Goal: Task Accomplishment & Management: Manage account settings

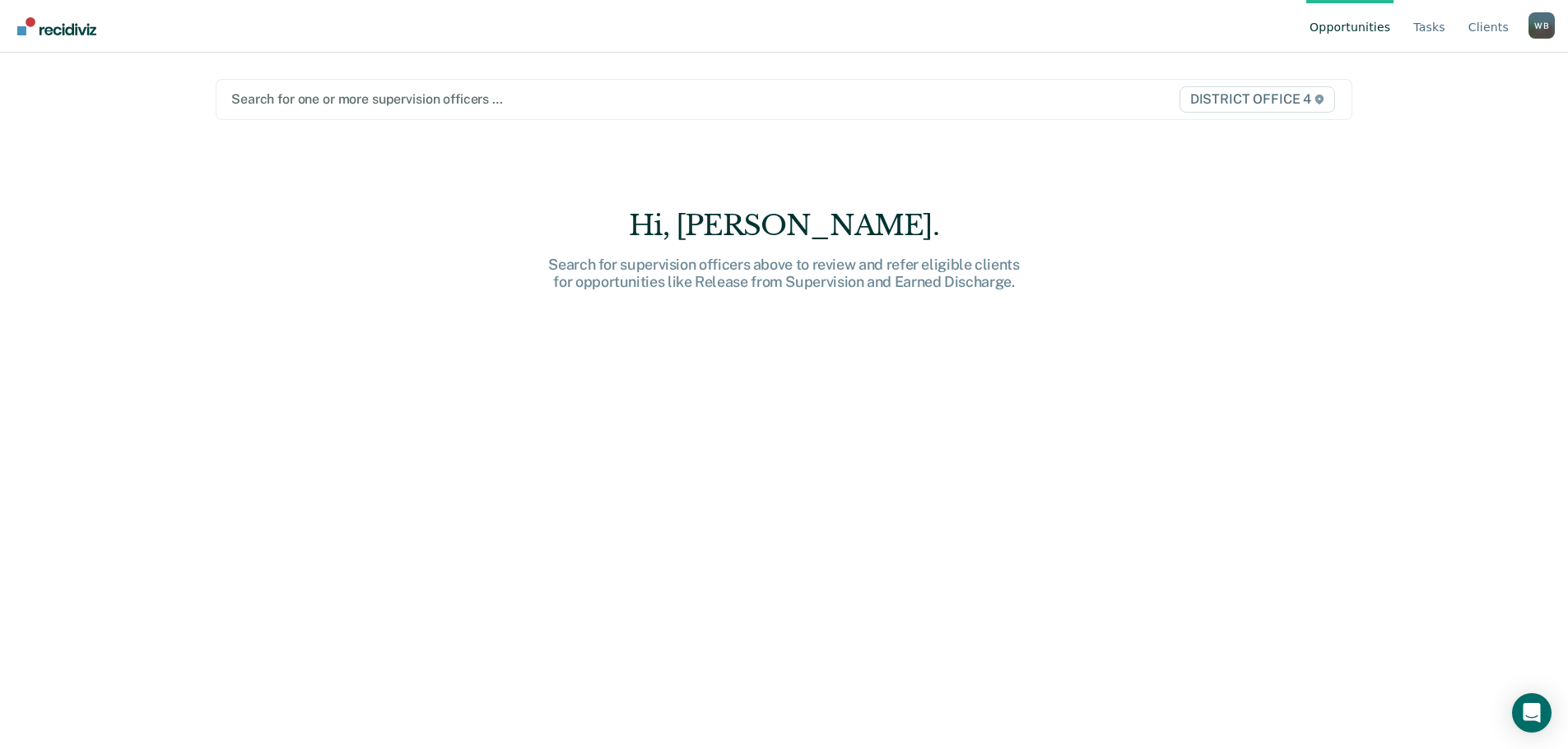
drag, startPoint x: 957, startPoint y: 56, endPoint x: 940, endPoint y: 70, distance: 22.0
click at [945, 67] on main "Search for one or more supervision officers … DISTRICT OFFICE 4 Hi, [PERSON_NAM…" at bounding box center [783, 381] width 1176 height 657
click at [918, 97] on div at bounding box center [617, 100] width 772 height 19
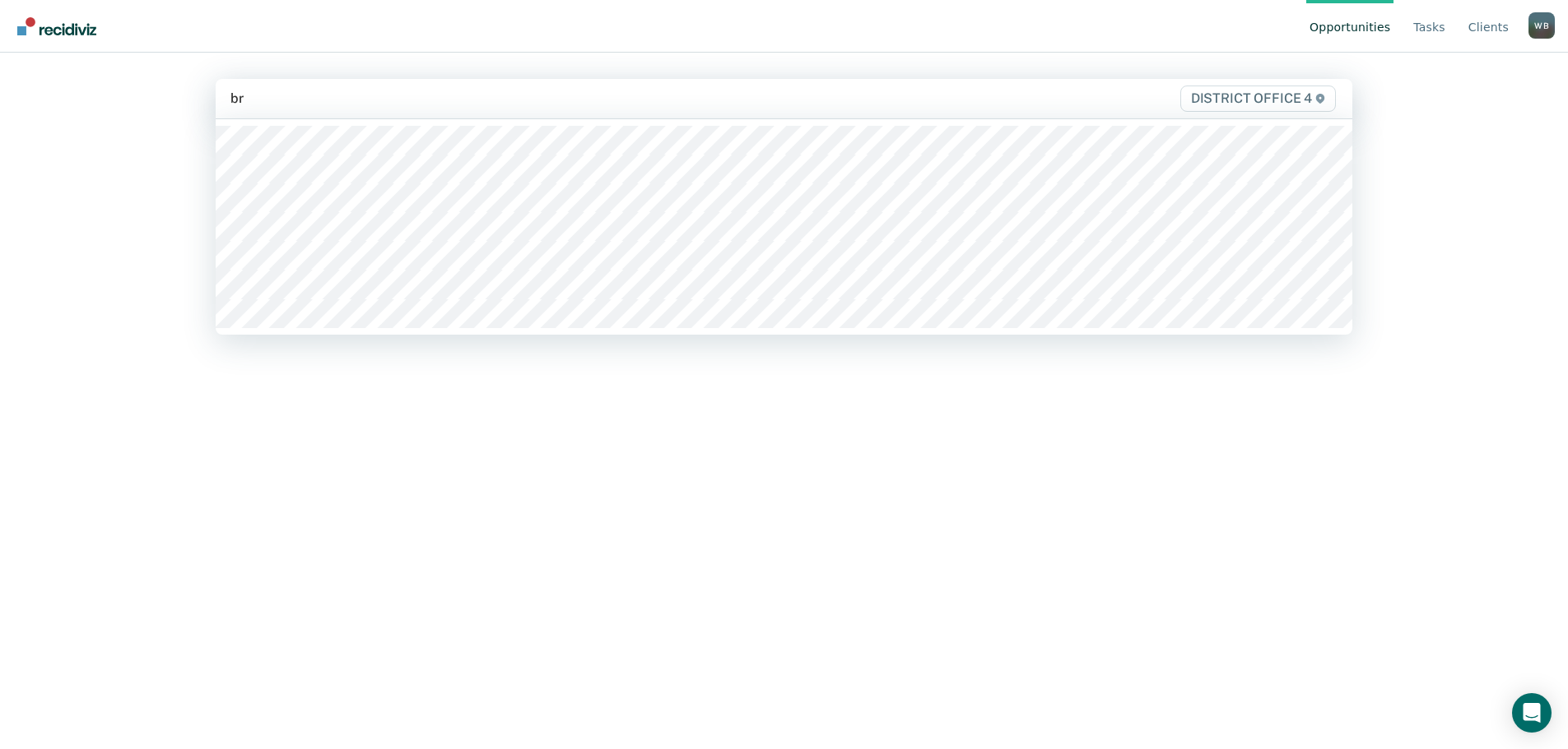
type input "bre"
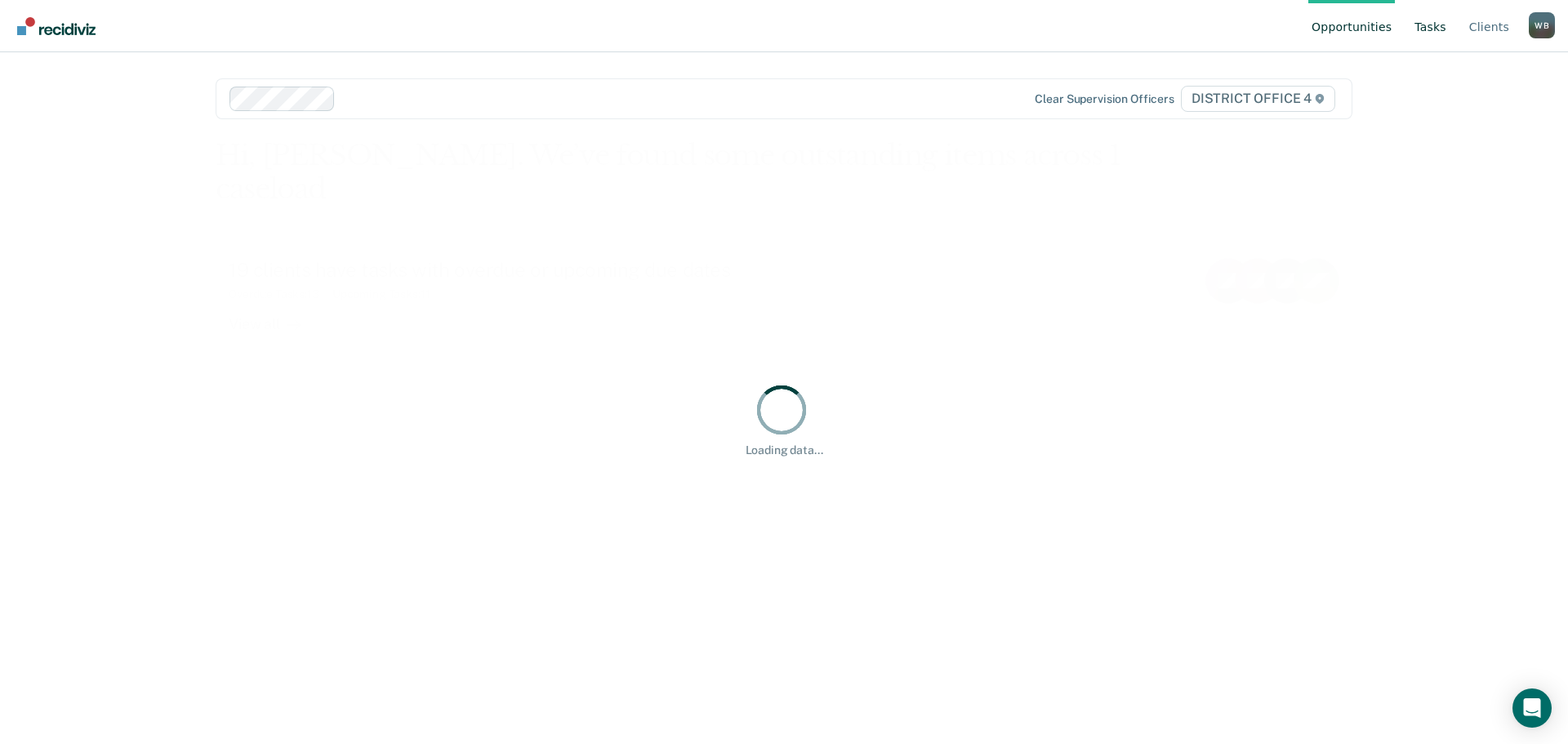
click at [1438, 25] on link "Tasks" at bounding box center [1430, 26] width 38 height 52
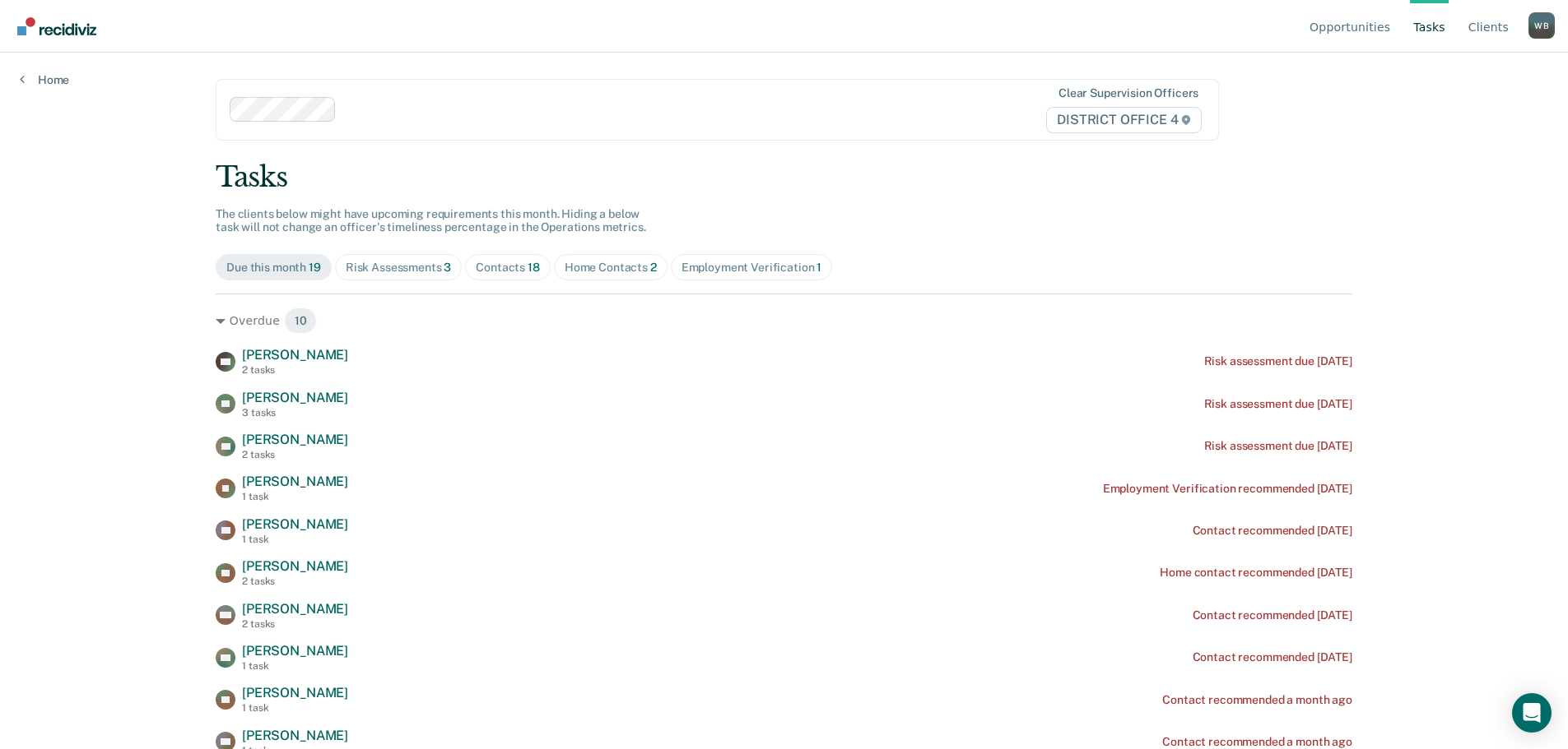
click at [498, 262] on div "Contacts 18" at bounding box center [507, 267] width 64 height 14
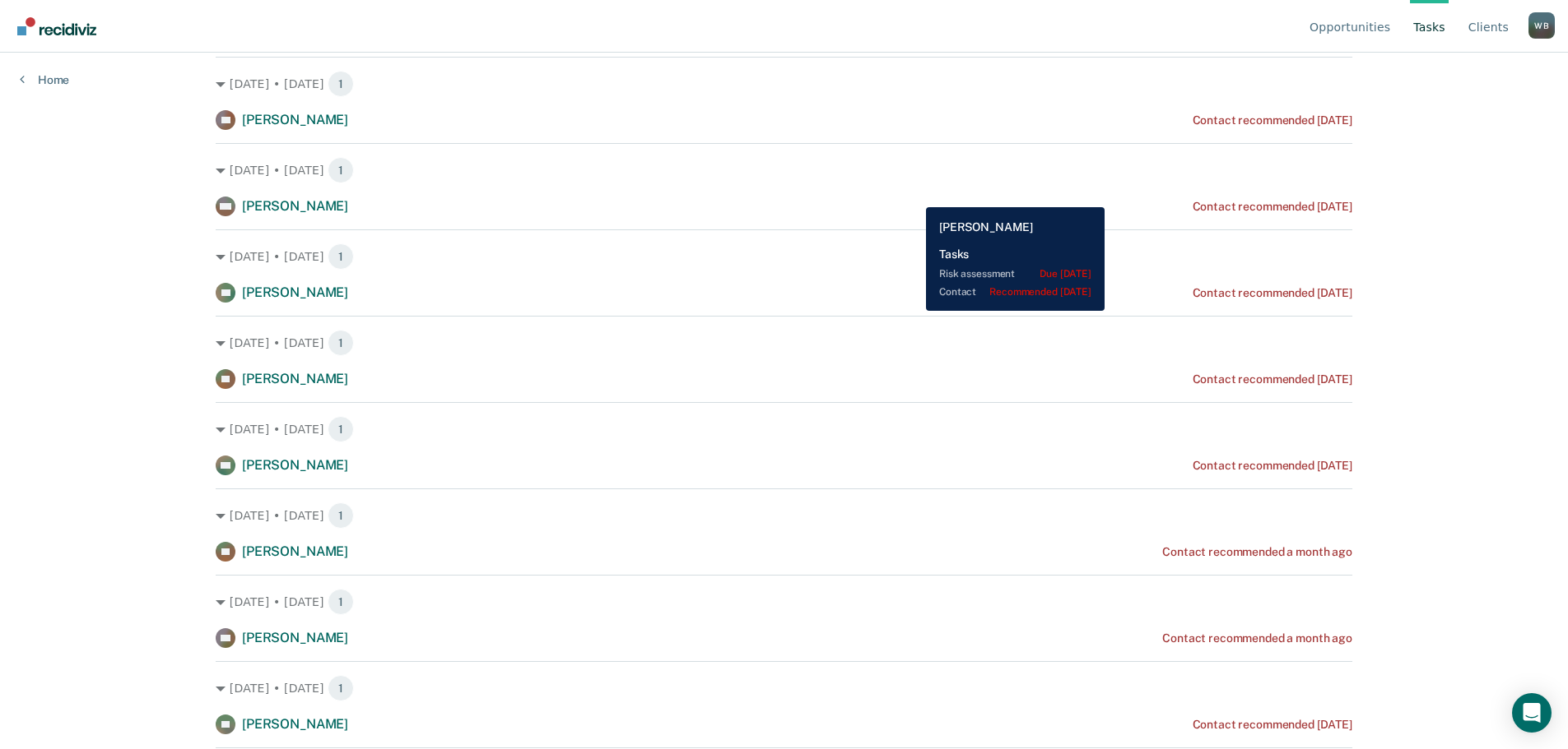
scroll to position [247, 0]
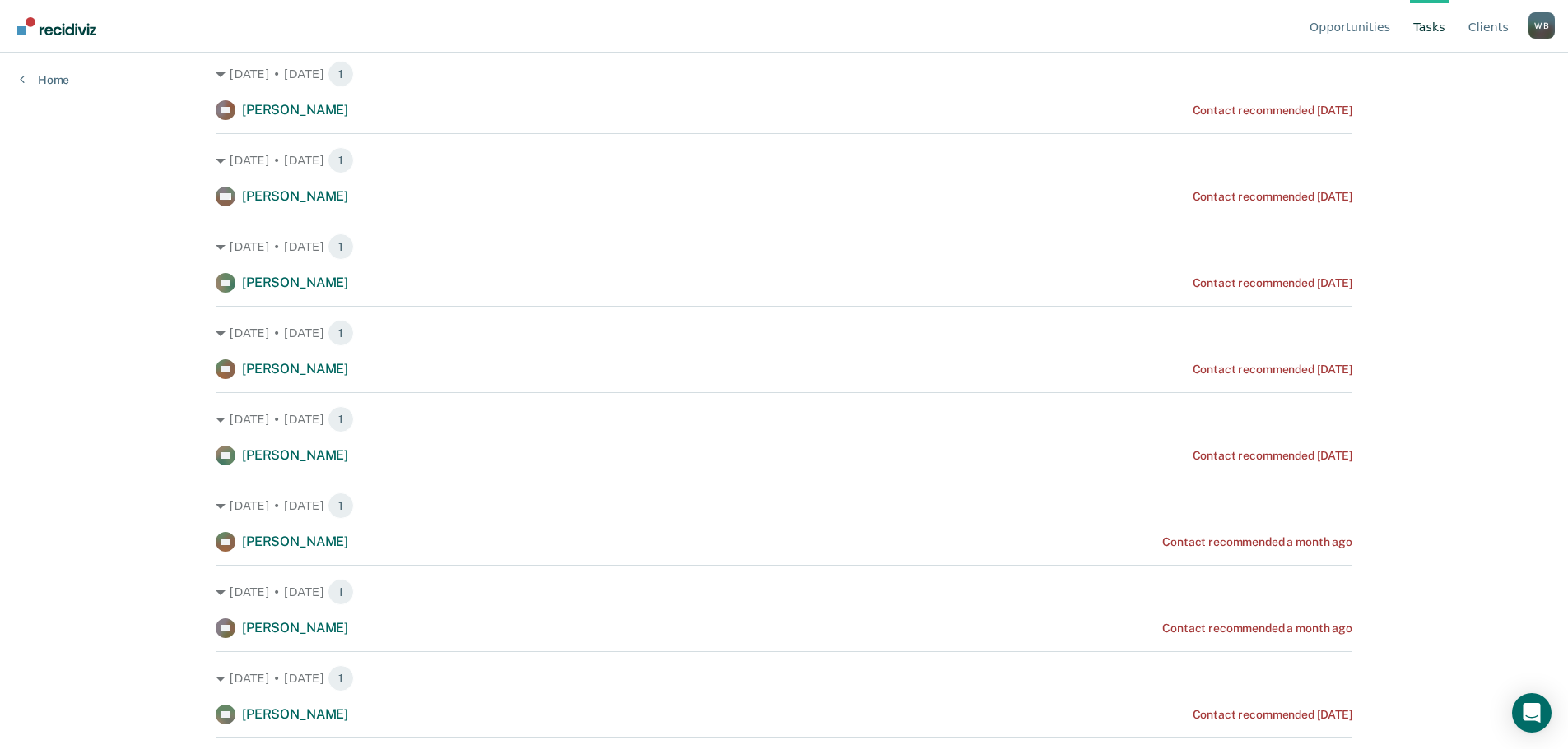
click at [1178, 182] on div "[DATE] • [DATE] 1 MM [PERSON_NAME] Contact recommended [DATE]" at bounding box center [784, 170] width 1137 height 73
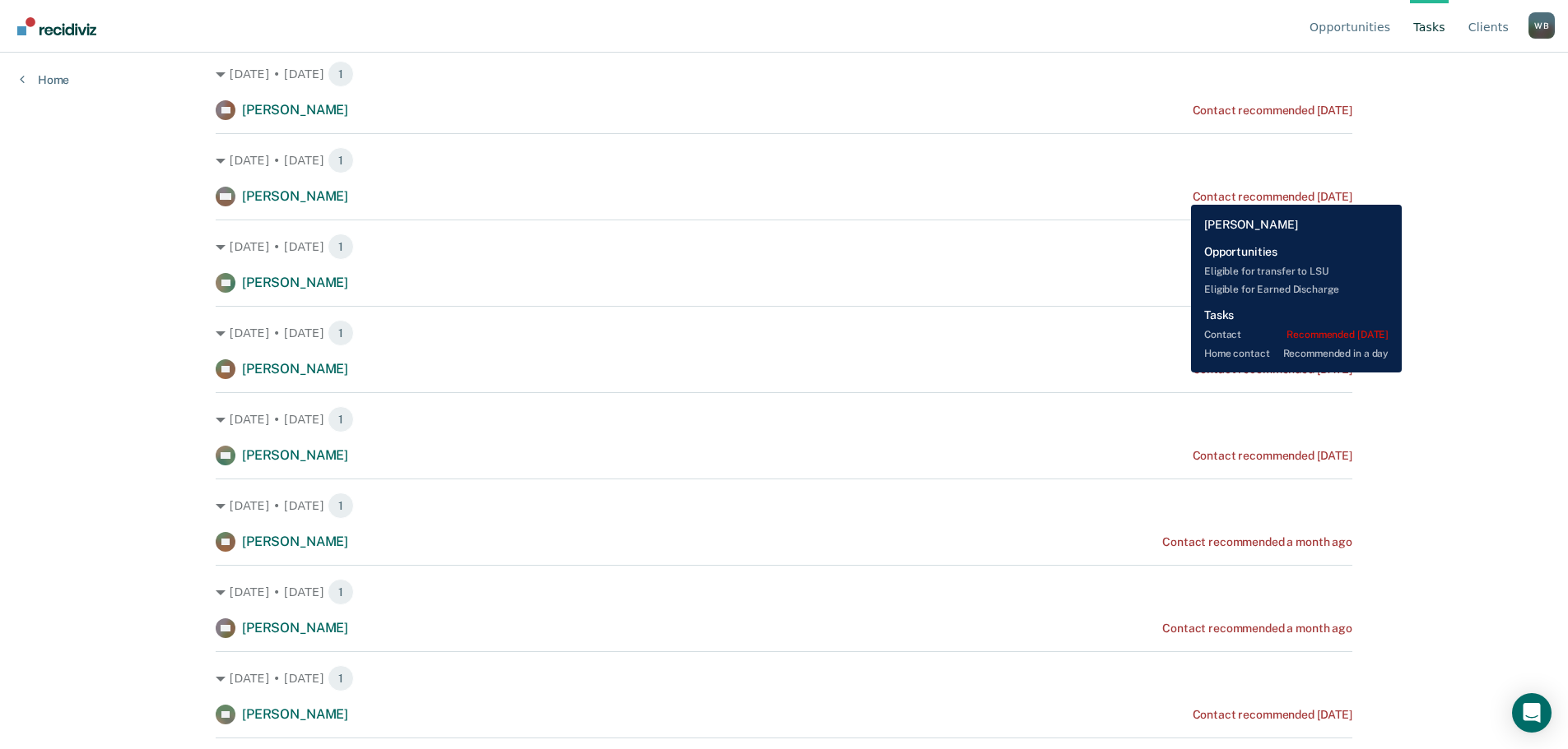
click at [1192, 193] on div "Contact recommended [DATE]" at bounding box center [1272, 196] width 160 height 14
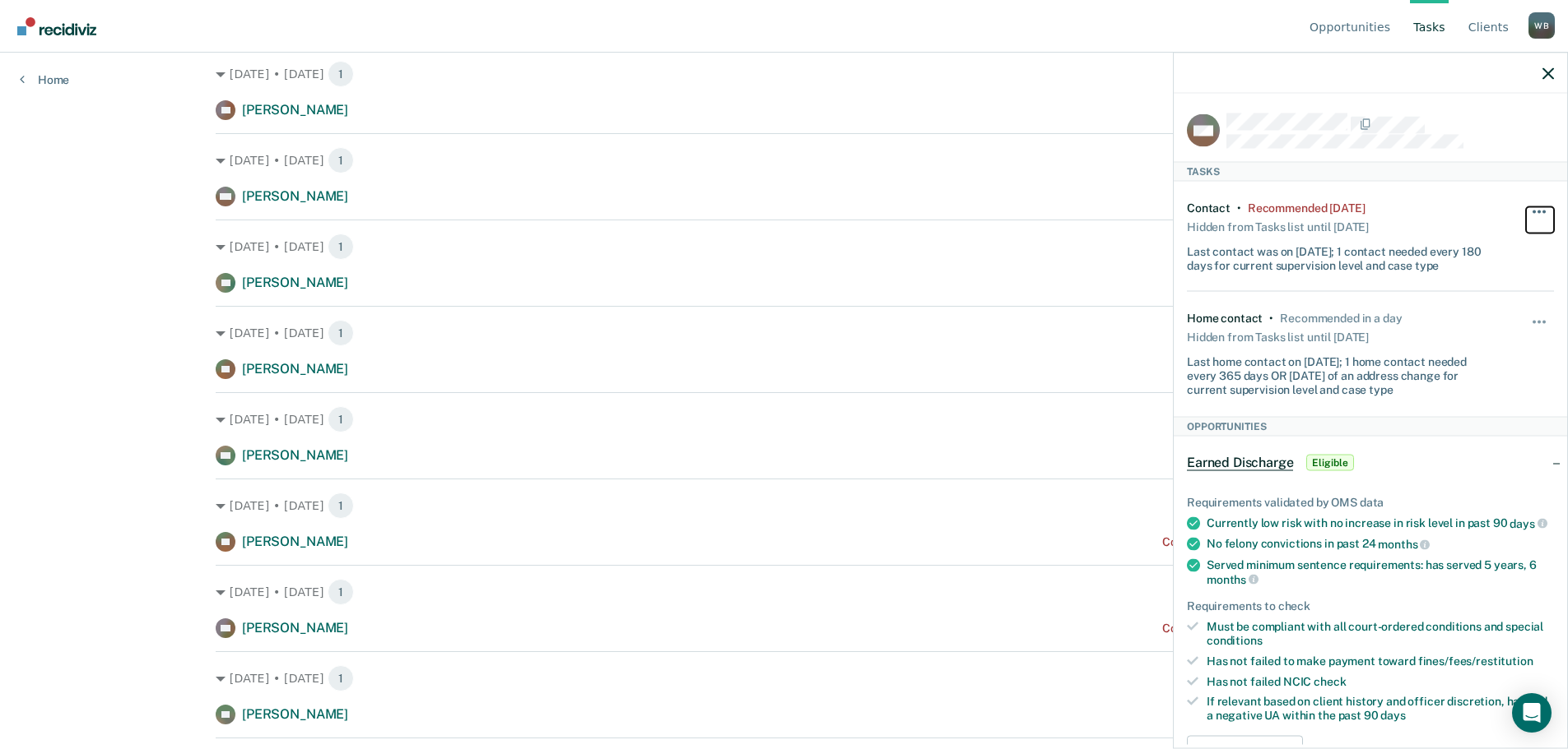
click at [1542, 210] on span "button" at bounding box center [1543, 211] width 3 height 3
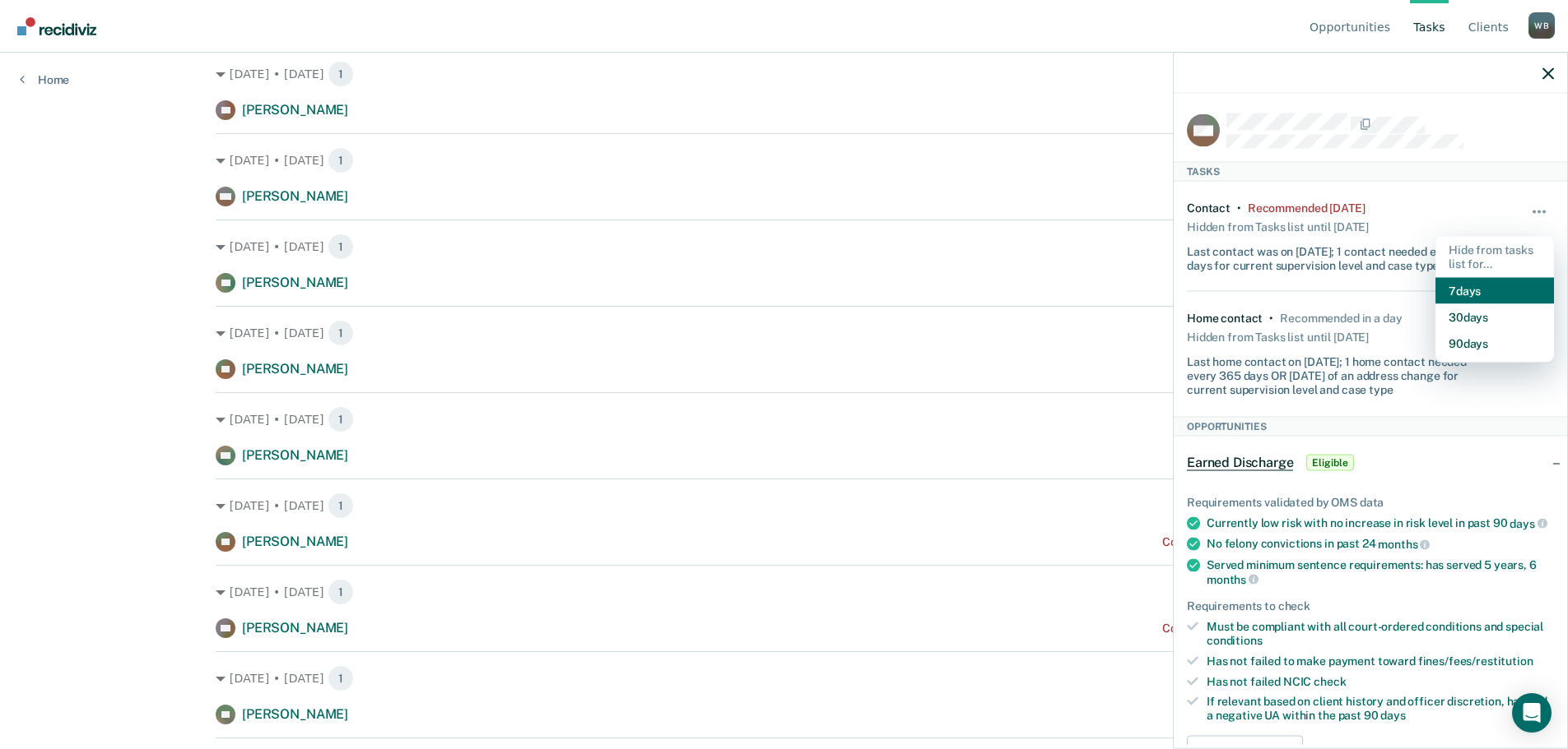
click at [1458, 285] on button "7 days" at bounding box center [1495, 289] width 119 height 26
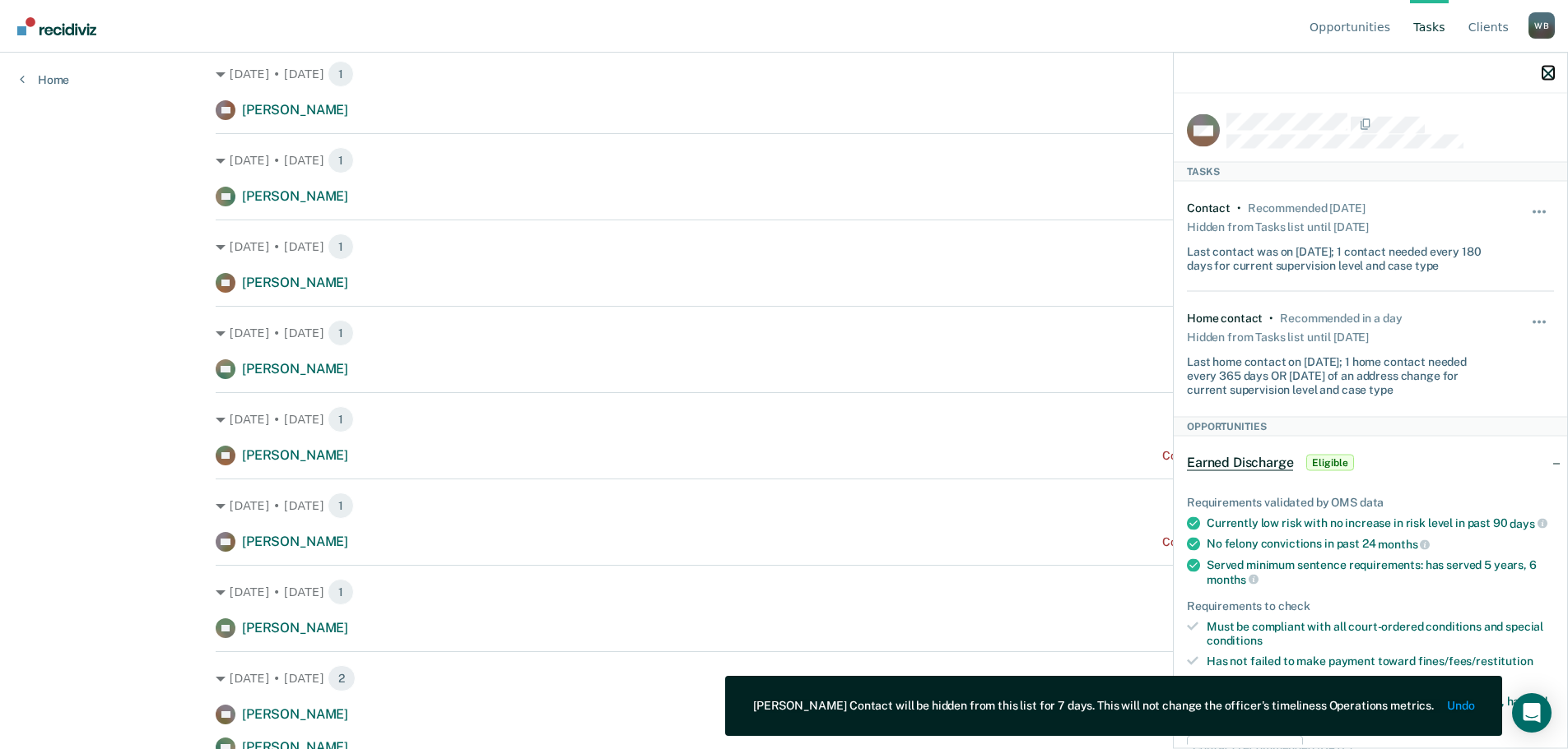
click at [1547, 79] on icon "button" at bounding box center [1548, 73] width 12 height 11
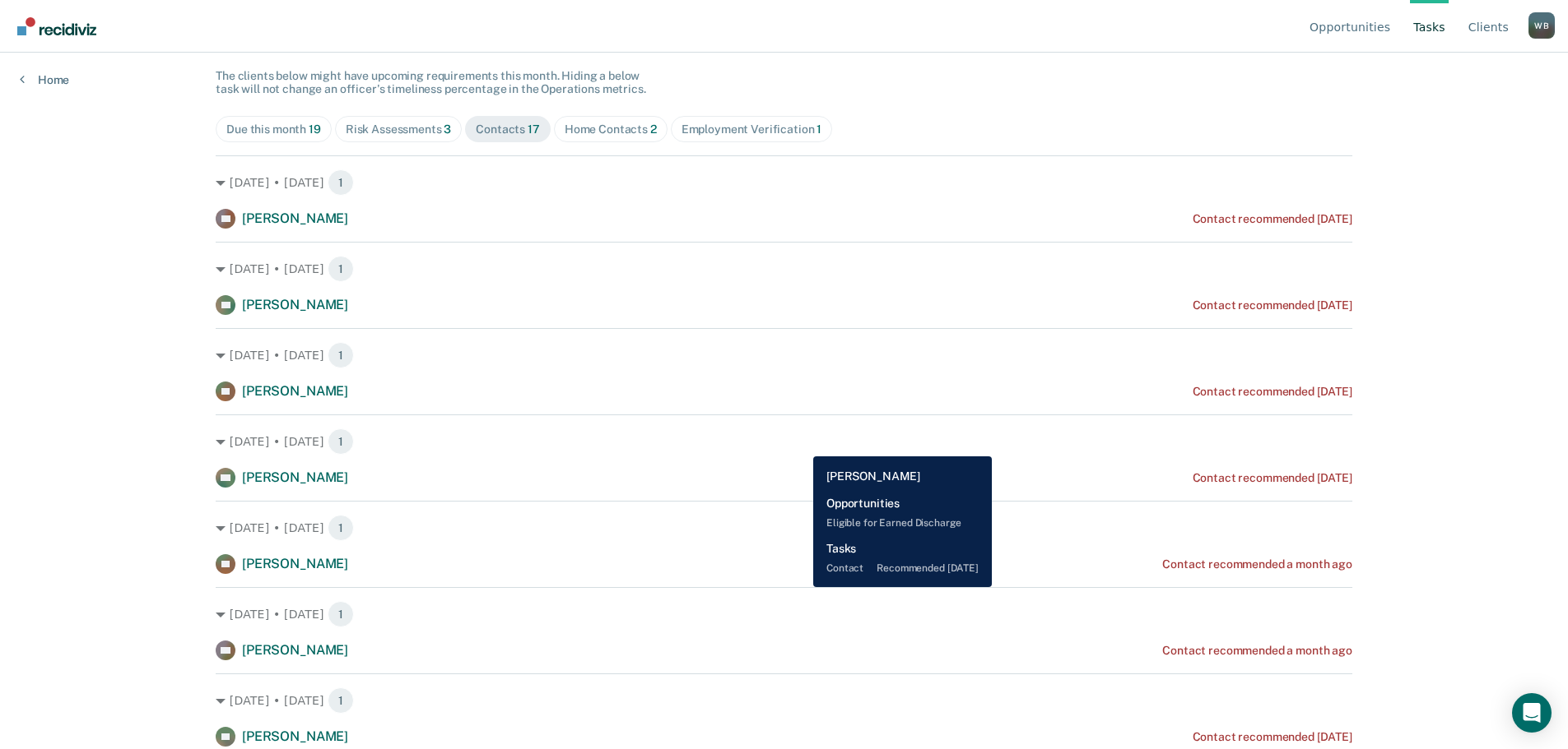
scroll to position [0, 0]
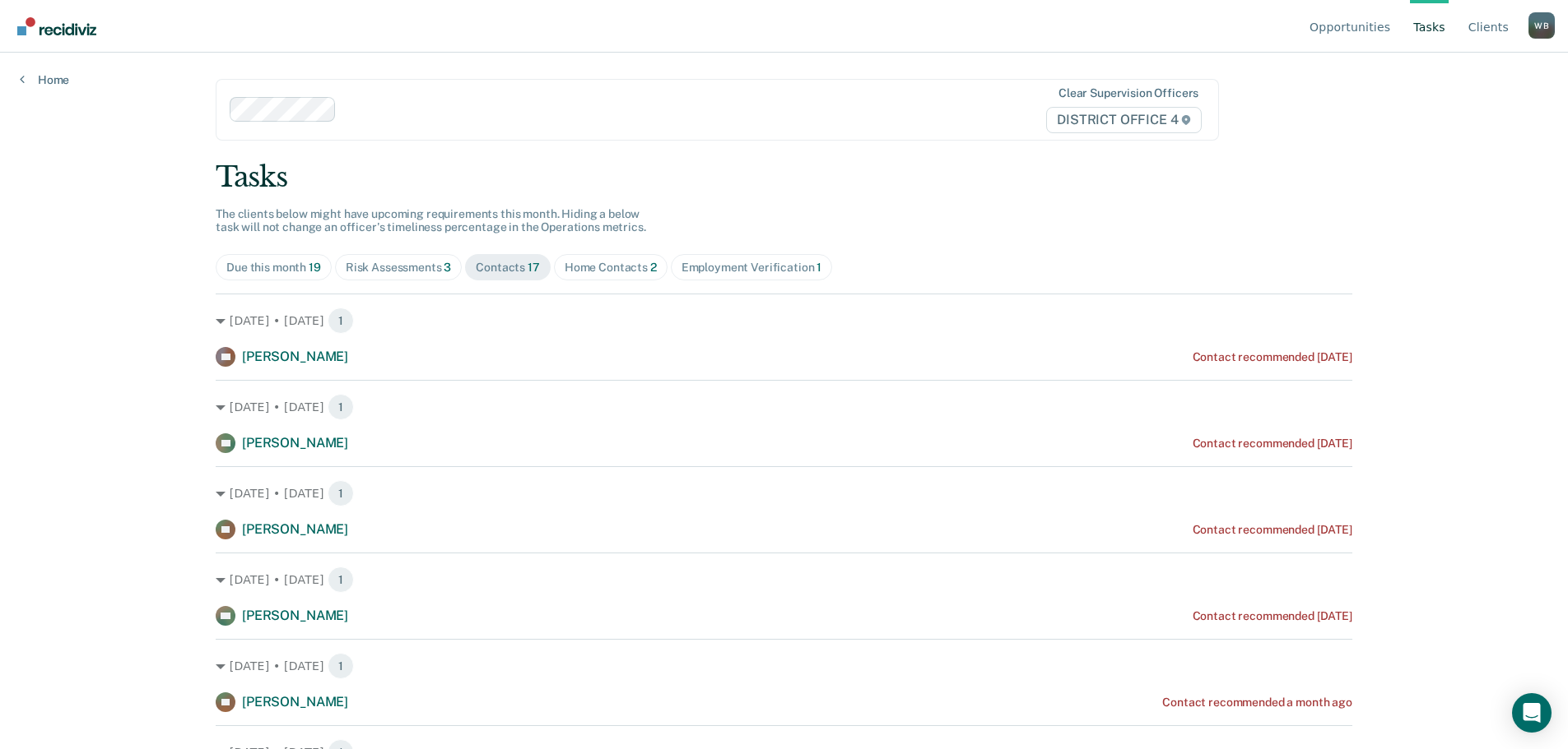
click at [565, 269] on div "Home Contacts 2" at bounding box center [611, 267] width 92 height 14
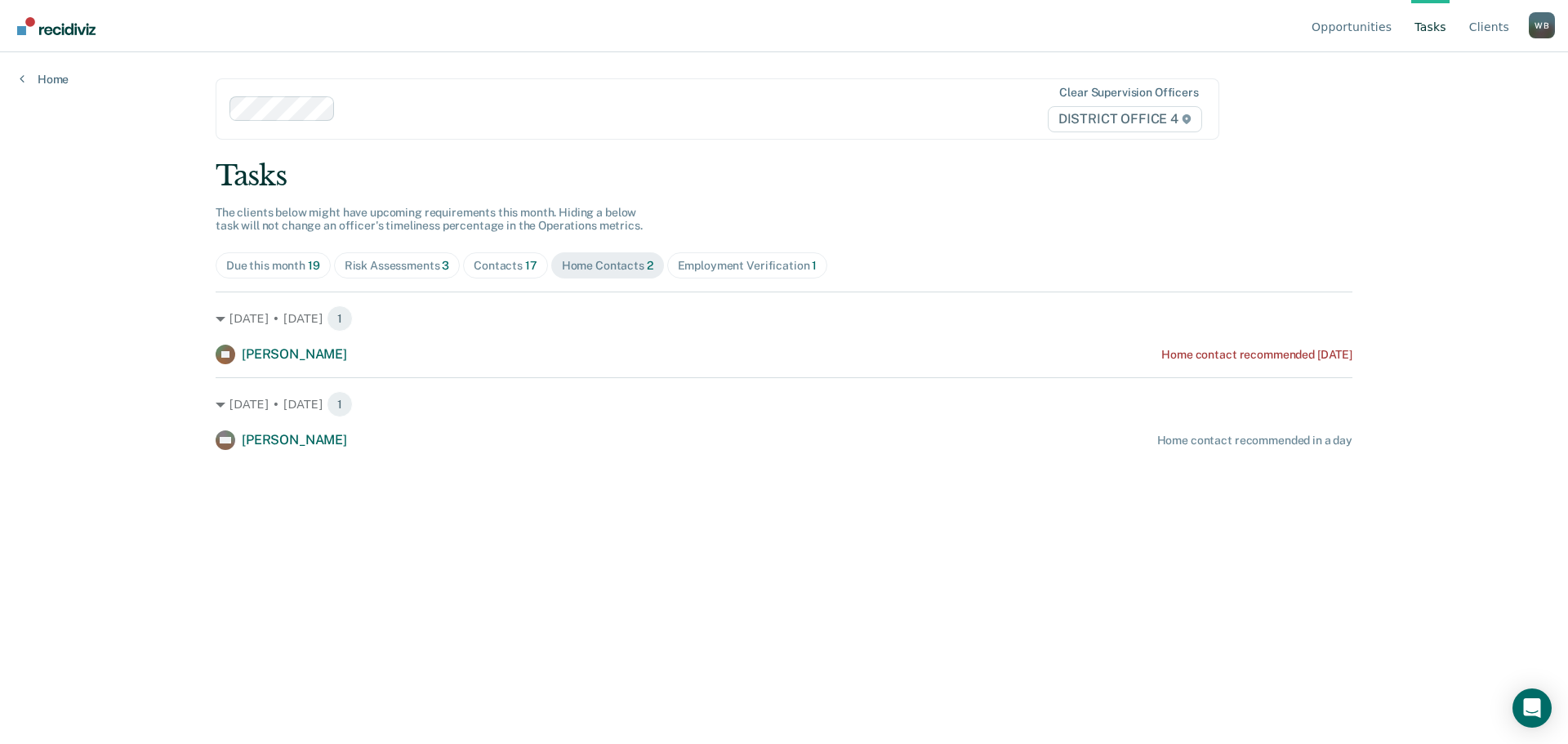
click at [478, 270] on div "Contacts 17" at bounding box center [505, 265] width 64 height 14
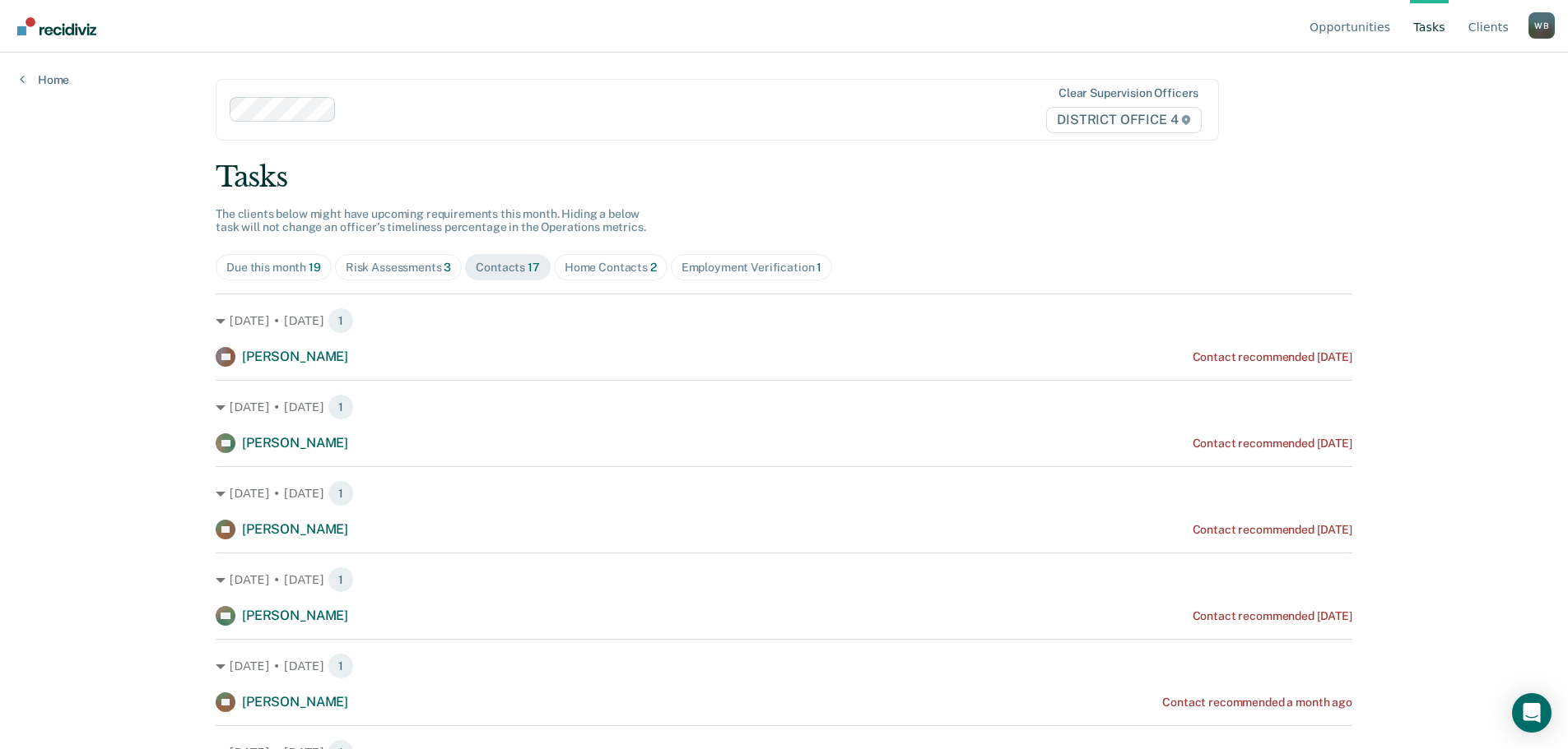
click at [381, 261] on div "Risk Assessments 3" at bounding box center [399, 267] width 106 height 14
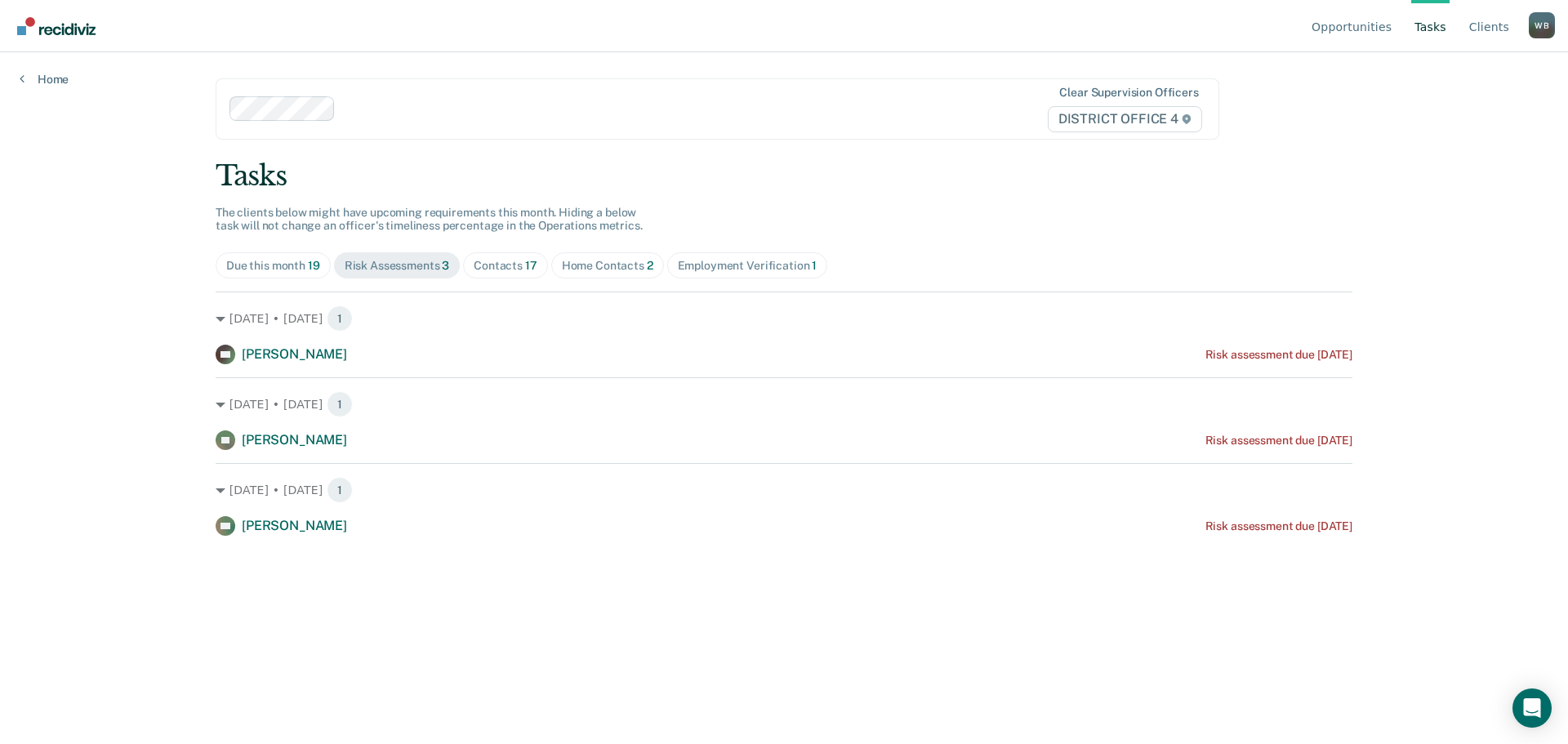
click at [518, 266] on div "Contacts 17" at bounding box center [505, 265] width 64 height 14
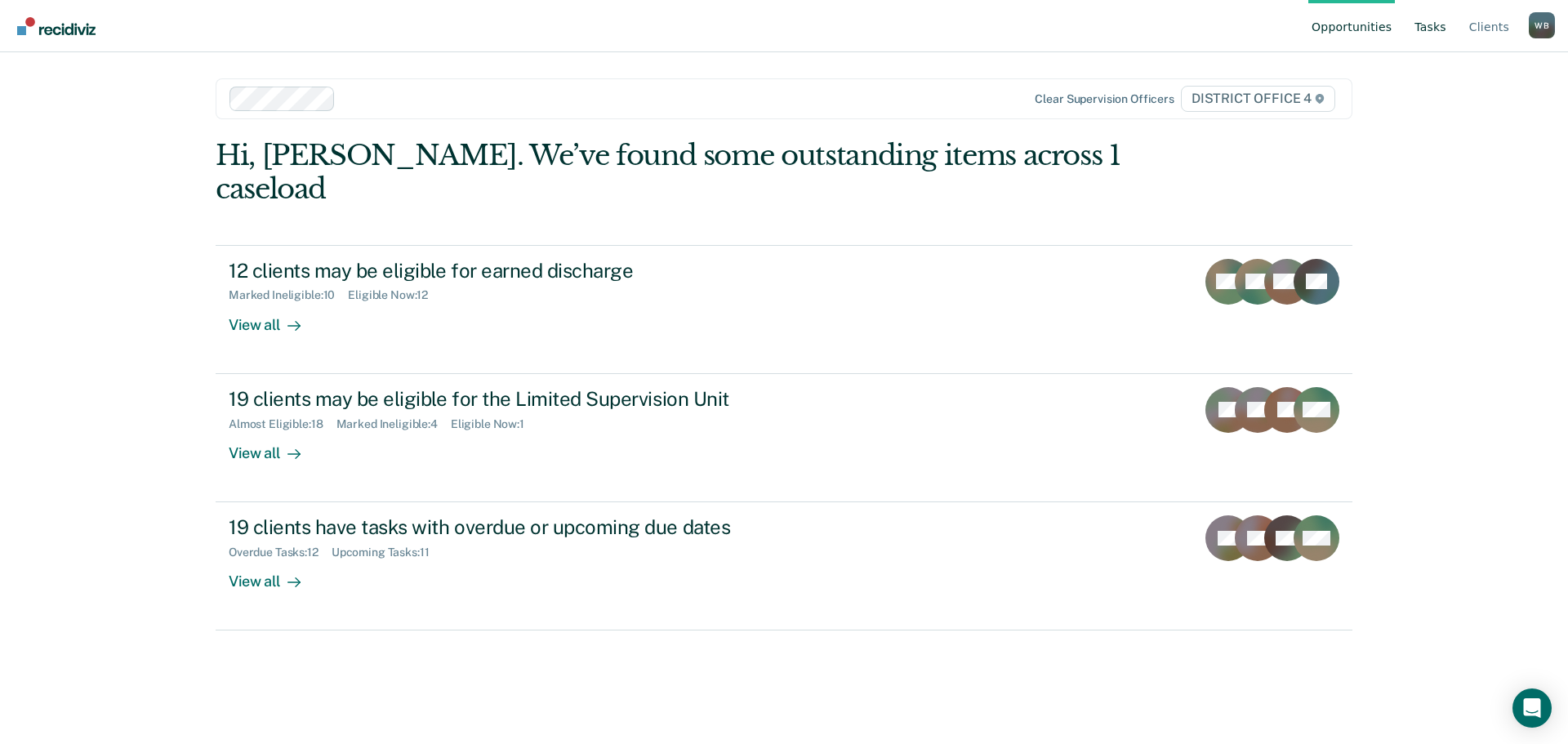
click at [1435, 29] on link "Tasks" at bounding box center [1430, 26] width 38 height 52
